Goal: Transaction & Acquisition: Purchase product/service

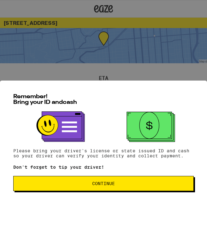
click at [102, 185] on span "Continue" at bounding box center [103, 184] width 23 height 4
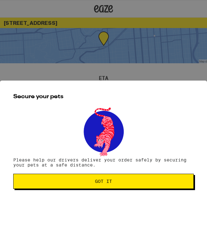
click at [107, 183] on span "Got it" at bounding box center [103, 181] width 17 height 4
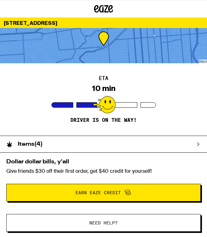
click at [199, 143] on icon at bounding box center [198, 144] width 4 height 4
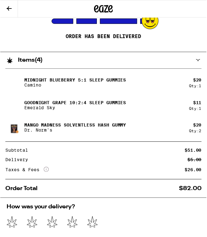
scroll to position [85, 0]
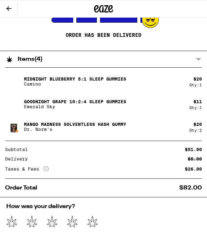
click at [93, 222] on icon at bounding box center [92, 222] width 11 height 12
click at [114, 126] on p "Mango Madness Solventless Hash Gummy" at bounding box center [75, 124] width 102 height 5
click at [199, 127] on div "$ 20 Qty: 2" at bounding box center [195, 127] width 13 height 10
click at [15, 127] on img at bounding box center [14, 127] width 18 height 18
click at [16, 129] on img at bounding box center [14, 127] width 18 height 18
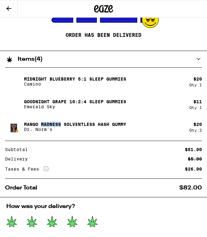
click at [74, 123] on p "Mango Madness Solventless Hash Gummy" at bounding box center [75, 124] width 102 height 5
click at [46, 130] on p "Dr. Norm's" at bounding box center [75, 129] width 102 height 5
click at [14, 7] on button at bounding box center [9, 8] width 18 height 17
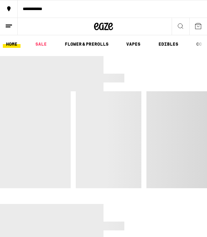
click at [182, 25] on icon at bounding box center [181, 26] width 8 height 8
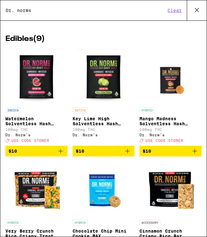
scroll to position [77, 0]
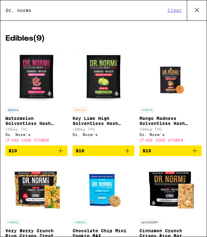
type input "Dr. norms"
click at [128, 110] on div "SATIVA" at bounding box center [104, 110] width 62 height 6
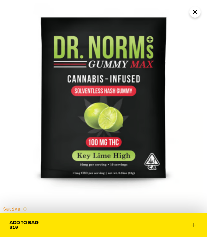
scroll to position [7, 0]
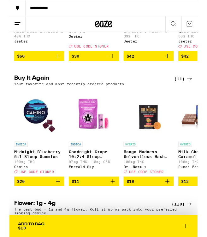
scroll to position [254, 0]
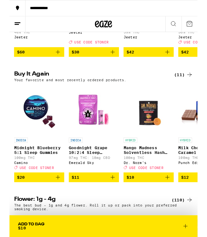
click at [152, 171] on p "Mango Madness Solventless Hash Gummy" at bounding box center [152, 165] width 55 height 10
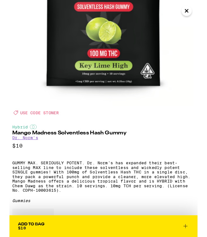
scroll to position [91, 0]
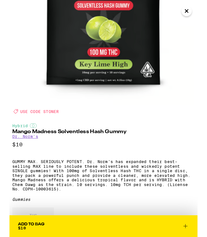
click at [174, 141] on div "Hybrid" at bounding box center [103, 138] width 201 height 5
click at [182, 175] on div "Hybrid Mango Madness Solventless Hash Gummy Dr. Norm's $10 GUMMY MAX. SERIOUSLY…" at bounding box center [103, 213] width 201 height 154
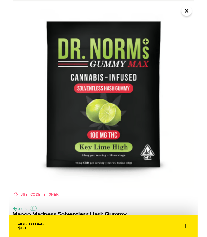
scroll to position [0, 0]
click at [199, 10] on button "Close" at bounding box center [194, 11] width 11 height 11
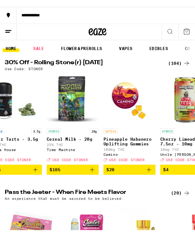
scroll to position [0, 137]
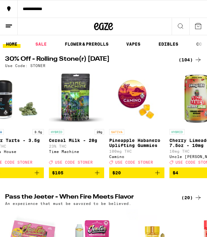
click at [166, 65] on div "Use Code: STONER" at bounding box center [103, 66] width 197 height 4
click at [166, 64] on div "Use Code: STONER" at bounding box center [103, 66] width 197 height 4
click at [163, 68] on div "Use Code: STONER" at bounding box center [103, 66] width 197 height 4
click at [163, 67] on div "Use Code: STONER" at bounding box center [103, 66] width 197 height 4
click at [160, 77] on img "Open page for Pineapple Habanero Uplifting Gummies from Camino" at bounding box center [136, 98] width 55 height 55
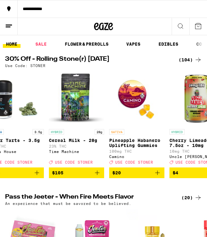
click at [160, 77] on img "Open page for Pineapple Habanero Uplifting Gummies from Camino" at bounding box center [136, 98] width 55 height 55
click at [164, 78] on img "Open page for Pineapple Habanero Uplifting Gummies from Camino" at bounding box center [136, 98] width 55 height 55
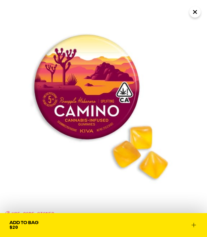
click at [191, 16] on icon "Close" at bounding box center [195, 11] width 8 height 9
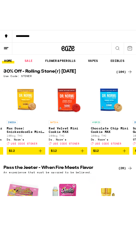
scroll to position [0, 900]
